Goal: Find specific page/section: Find specific page/section

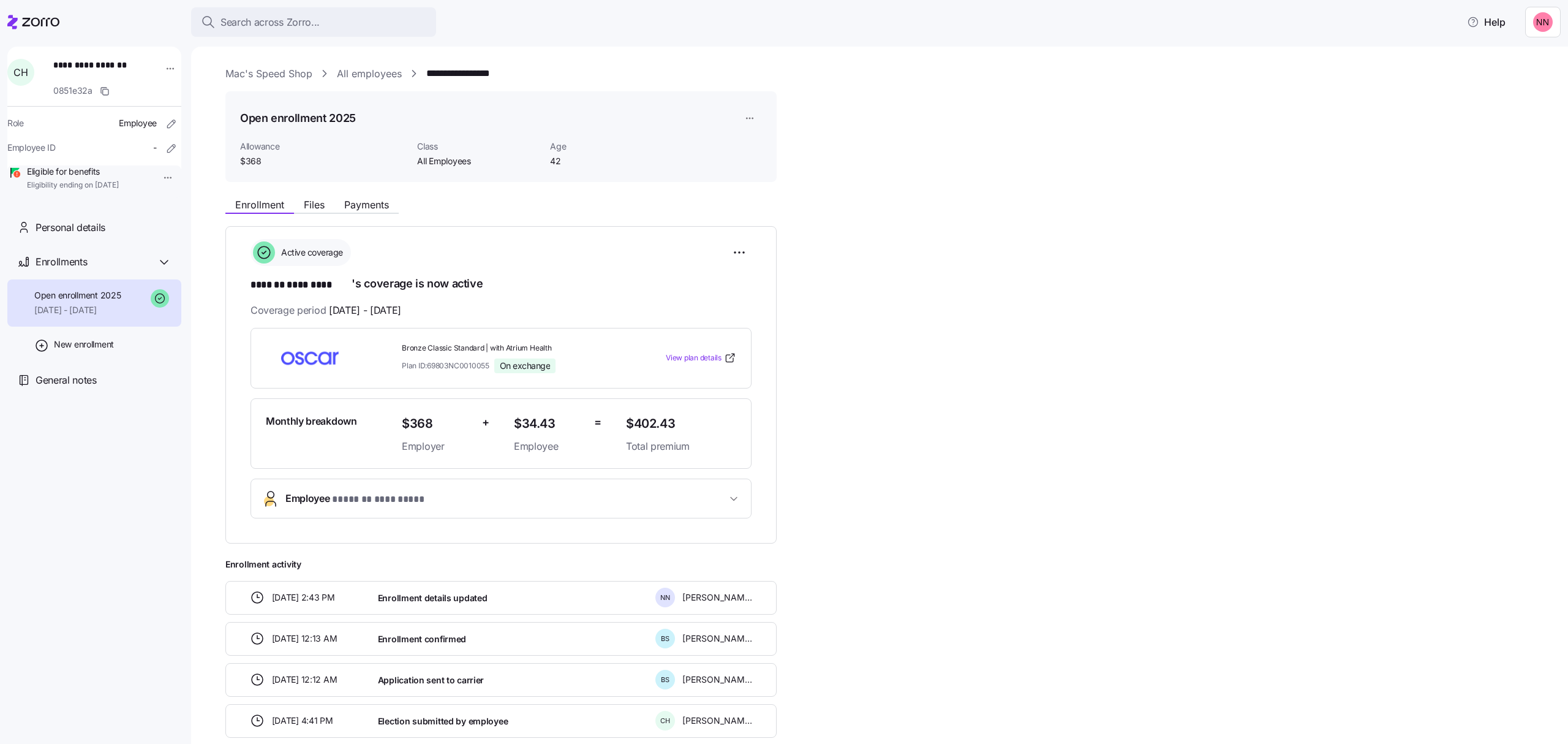
click at [348, 6] on div "Search across Zorro... Help" at bounding box center [784, 22] width 1553 height 34
click at [304, 18] on span "Search across Zorro..." at bounding box center [270, 22] width 99 height 15
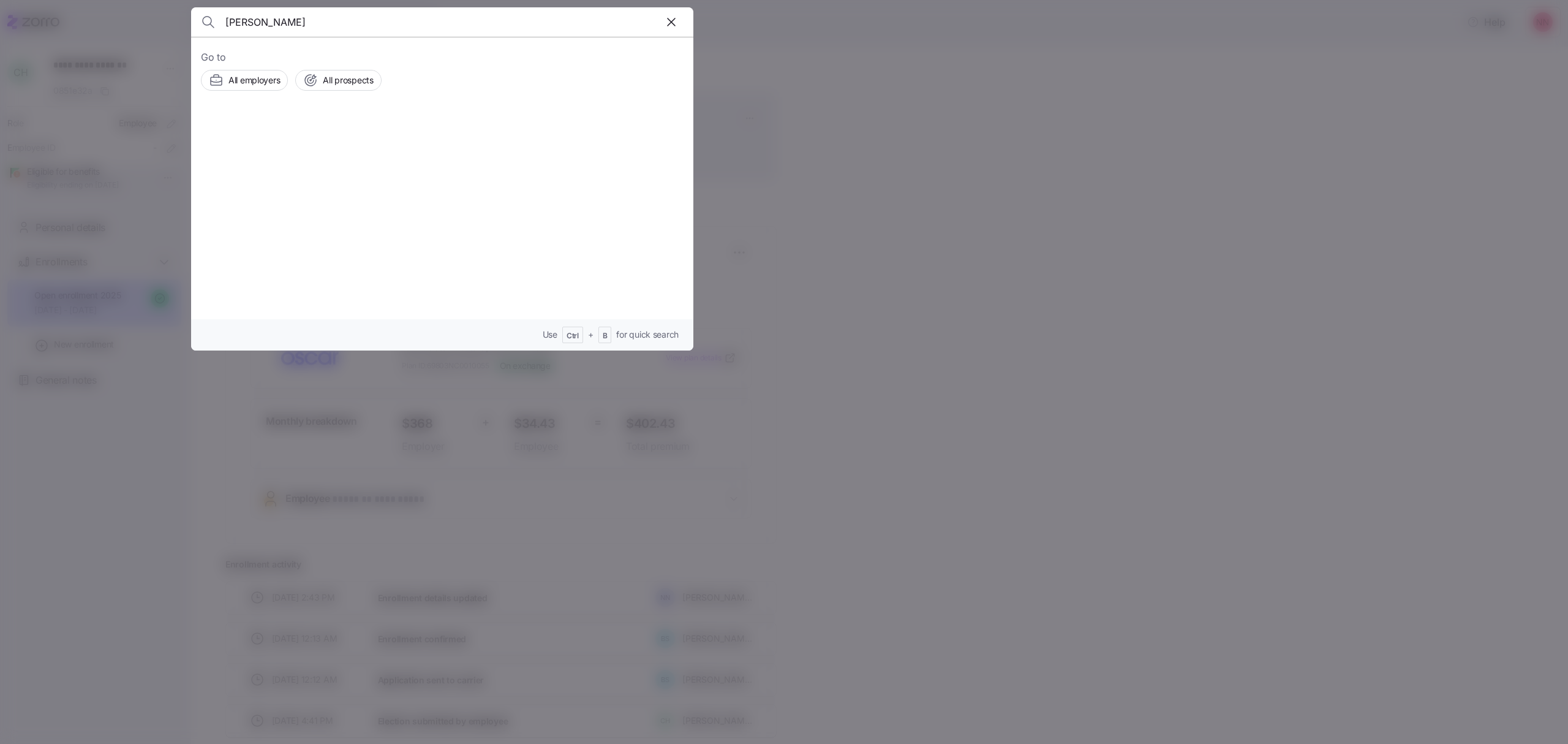
type input "[PERSON_NAME]"
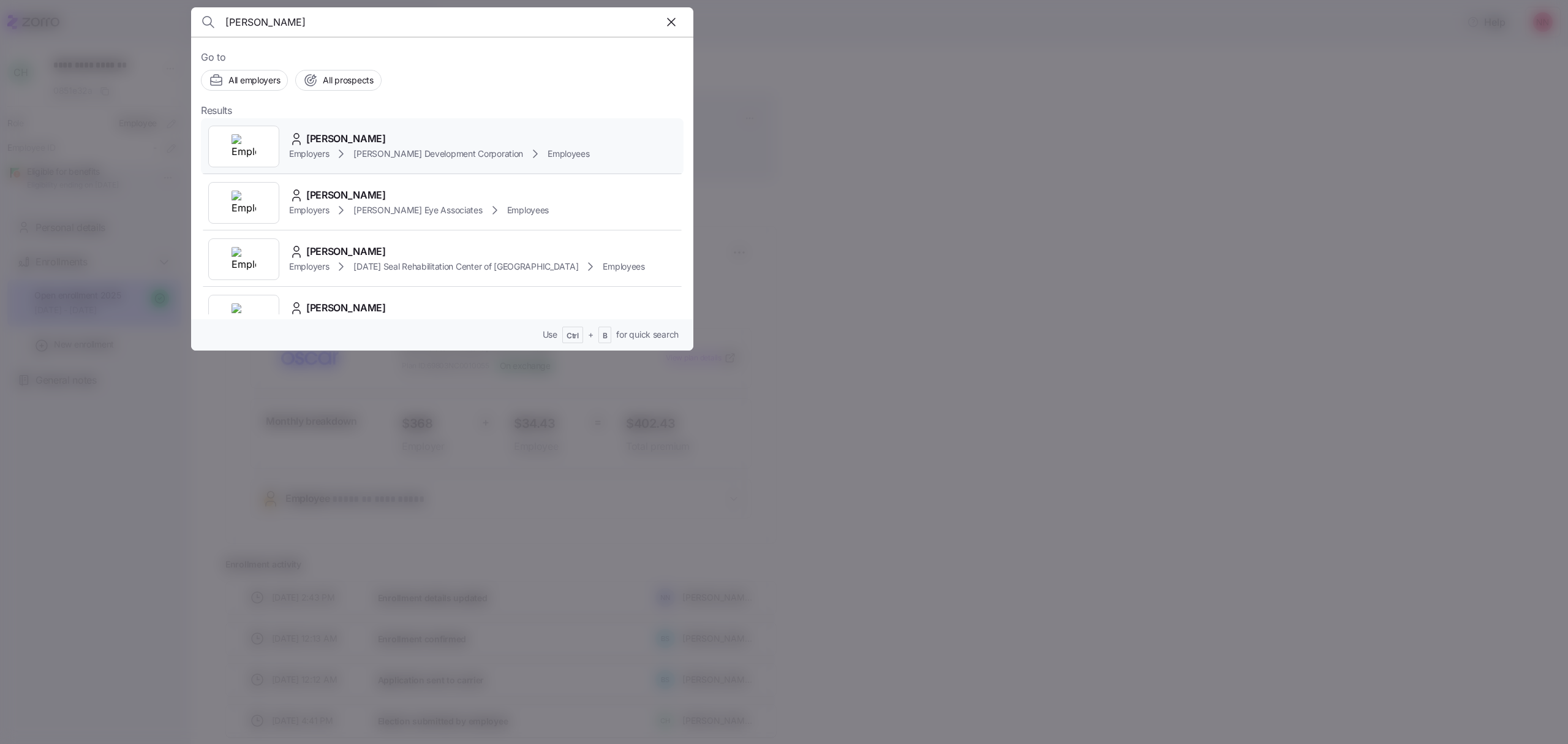
click at [431, 142] on div "[PERSON_NAME]" at bounding box center [439, 139] width 301 height 15
